Goal: Transaction & Acquisition: Download file/media

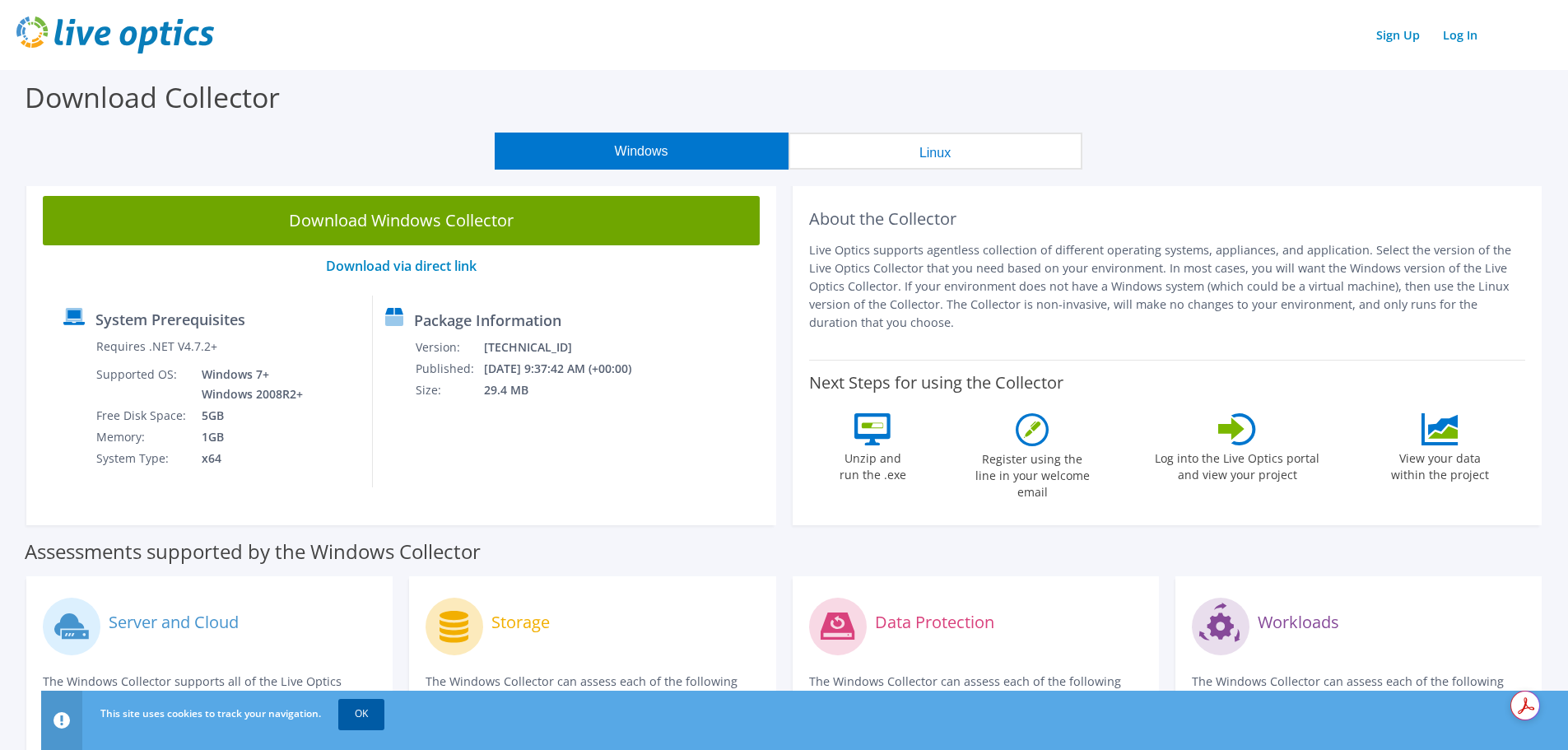
click at [362, 714] on link "OK" at bounding box center [361, 714] width 46 height 30
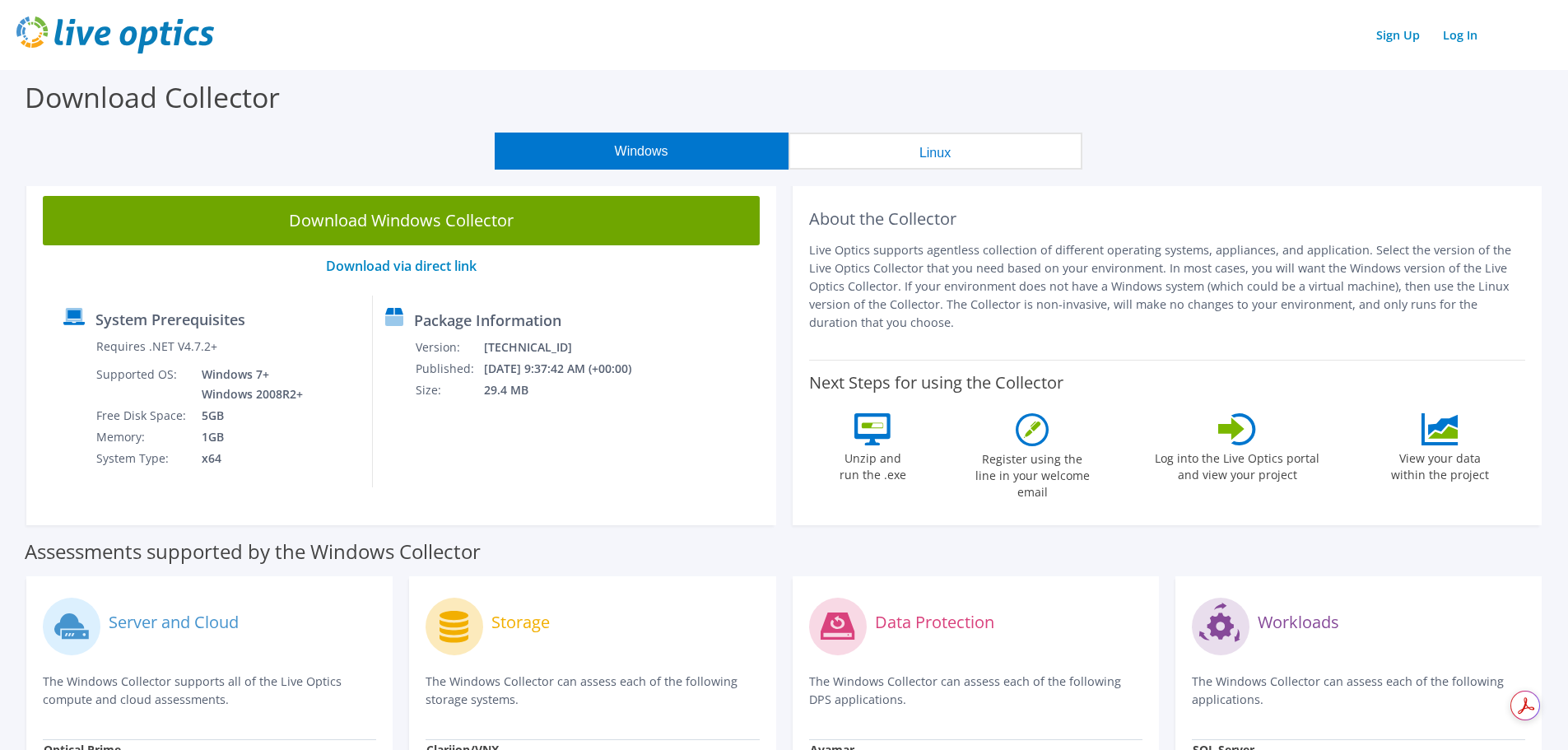
click at [883, 136] on button "Linux" at bounding box center [936, 151] width 294 height 37
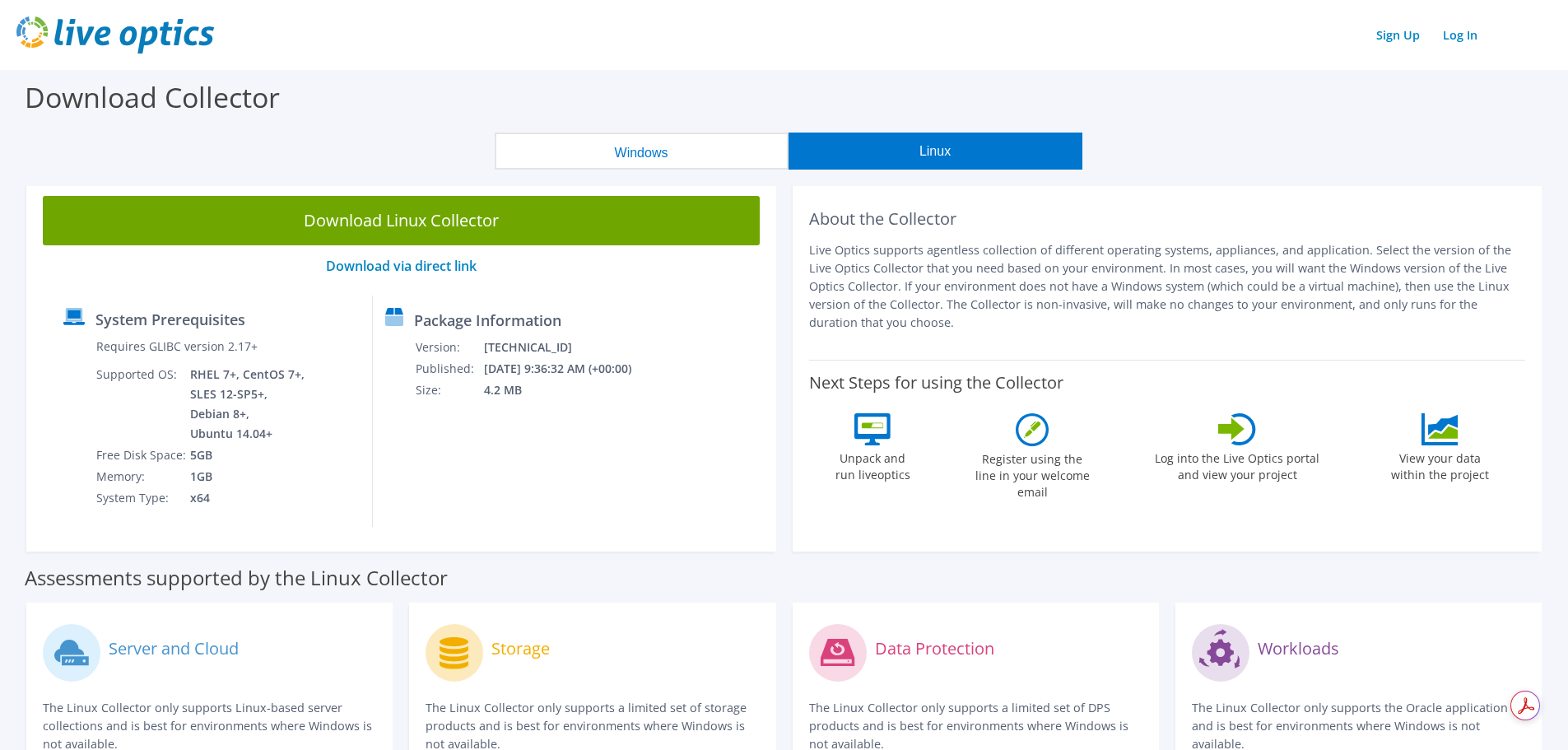
click at [697, 146] on button "Windows" at bounding box center [642, 151] width 294 height 37
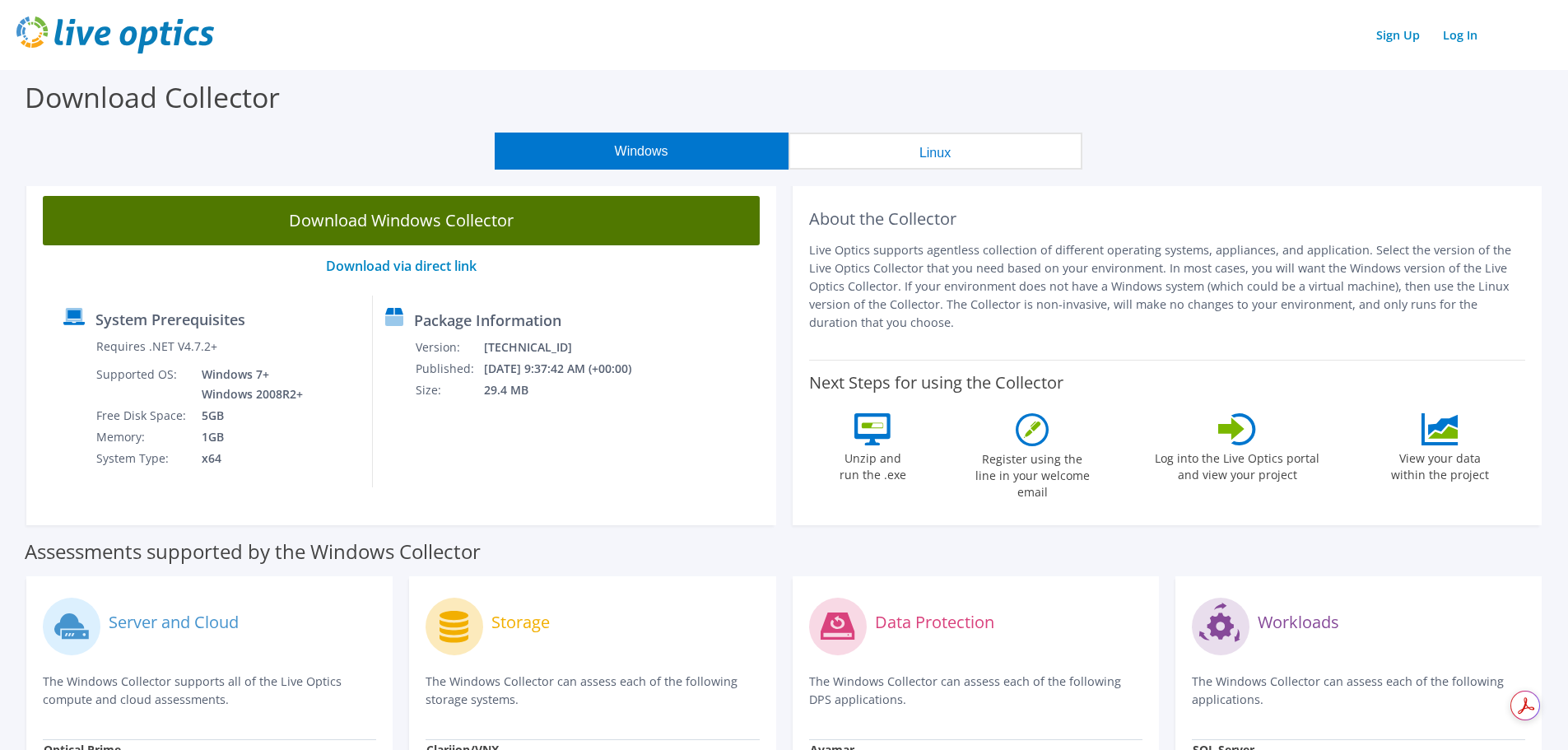
click at [434, 220] on link "Download Windows Collector" at bounding box center [401, 221] width 717 height 50
